Goal: Transaction & Acquisition: Purchase product/service

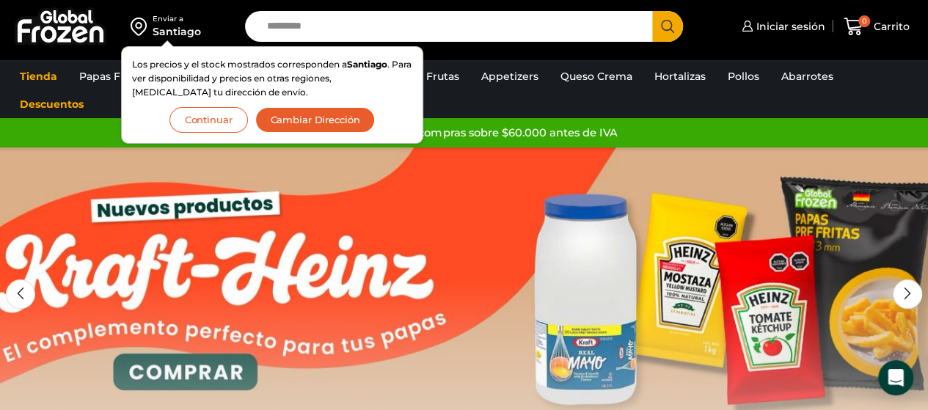
click at [238, 122] on button "Continuar" at bounding box center [208, 120] width 78 height 26
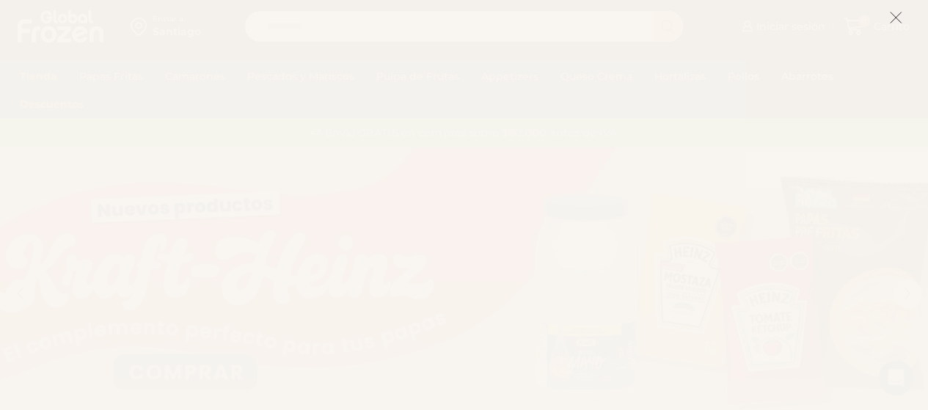
click at [892, 11] on icon at bounding box center [895, 17] width 13 height 13
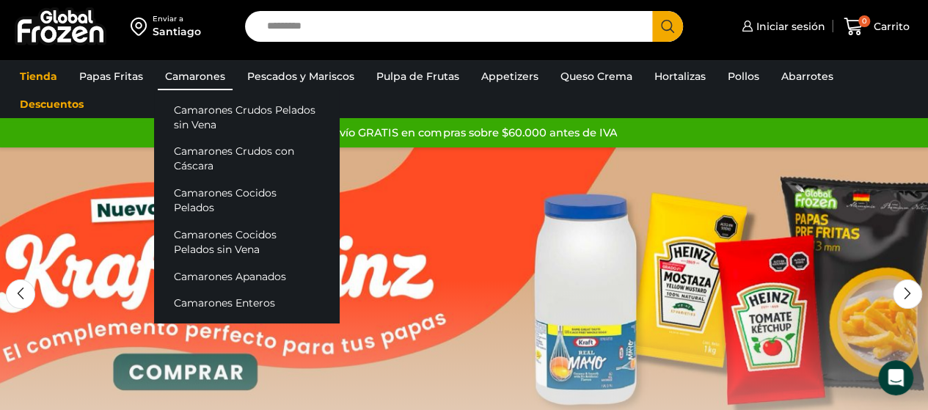
click at [213, 77] on link "Camarones" at bounding box center [195, 76] width 75 height 28
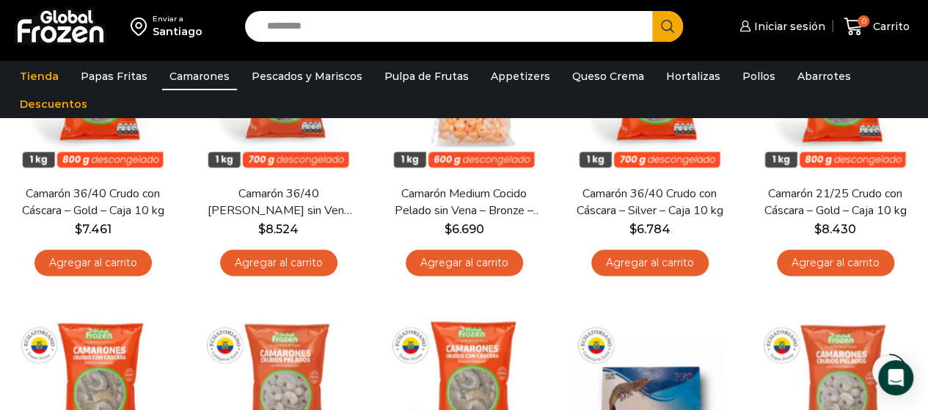
scroll to position [733, 0]
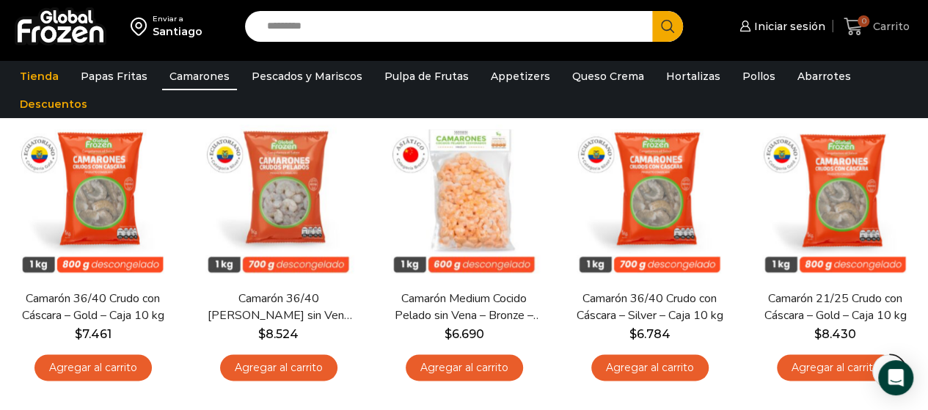
click at [898, 21] on span "Carrito" at bounding box center [889, 26] width 40 height 15
